Goal: Transaction & Acquisition: Purchase product/service

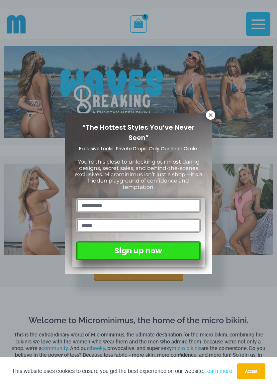
click at [213, 114] on icon at bounding box center [211, 115] width 6 height 6
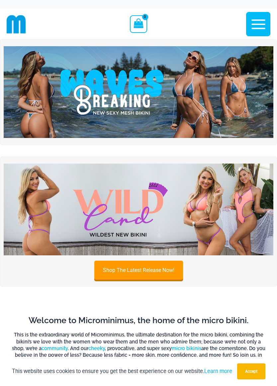
click at [100, 202] on img at bounding box center [139, 210] width 270 height 92
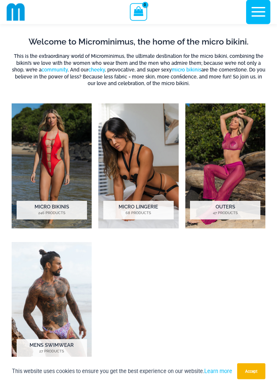
scroll to position [274, 0]
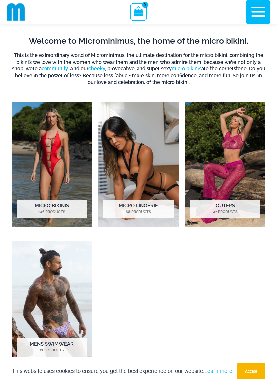
click at [129, 151] on img "Visit product category Micro Lingerie" at bounding box center [138, 165] width 80 height 125
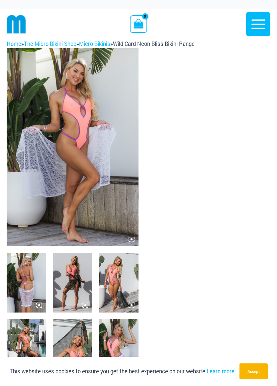
click at [66, 110] on img at bounding box center [73, 147] width 132 height 198
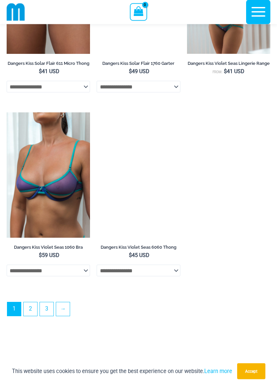
scroll to position [1845, 0]
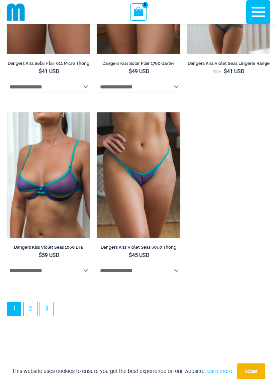
click at [28, 316] on link "2" at bounding box center [31, 309] width 14 height 14
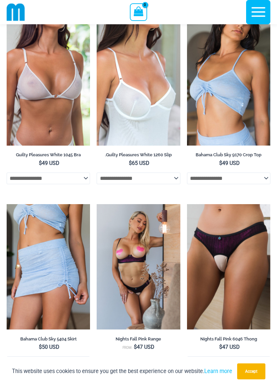
scroll to position [609, 0]
click at [97, 205] on img at bounding box center [97, 205] width 0 height 0
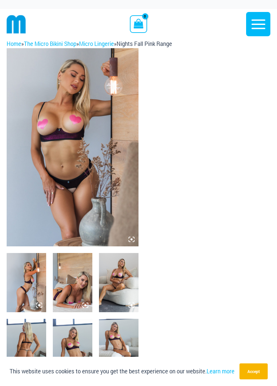
click at [69, 290] on img at bounding box center [73, 282] width 40 height 59
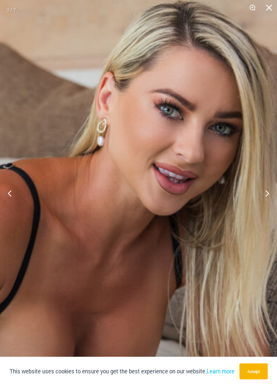
click at [248, 380] on button "Accept" at bounding box center [254, 372] width 28 height 16
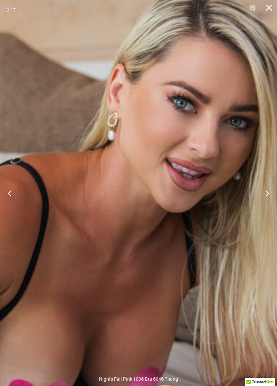
scroll to position [2, 0]
